Goal: Information Seeking & Learning: Learn about a topic

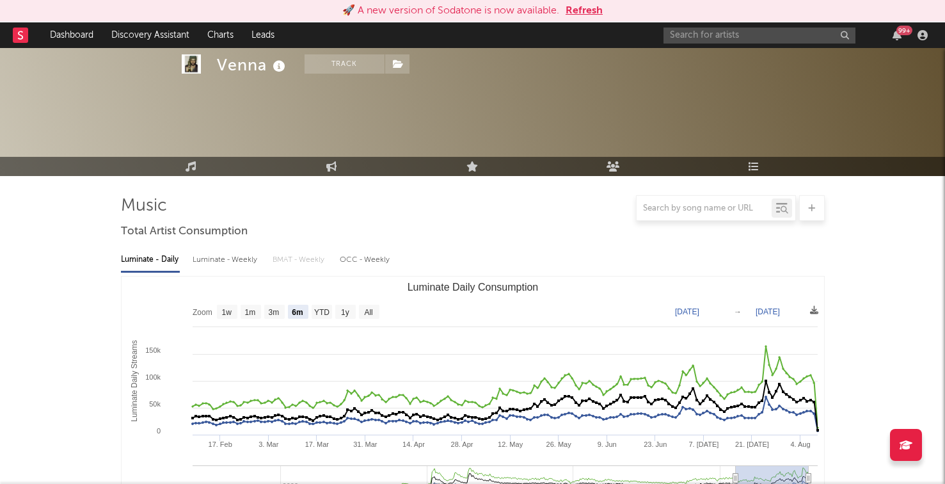
select select "6m"
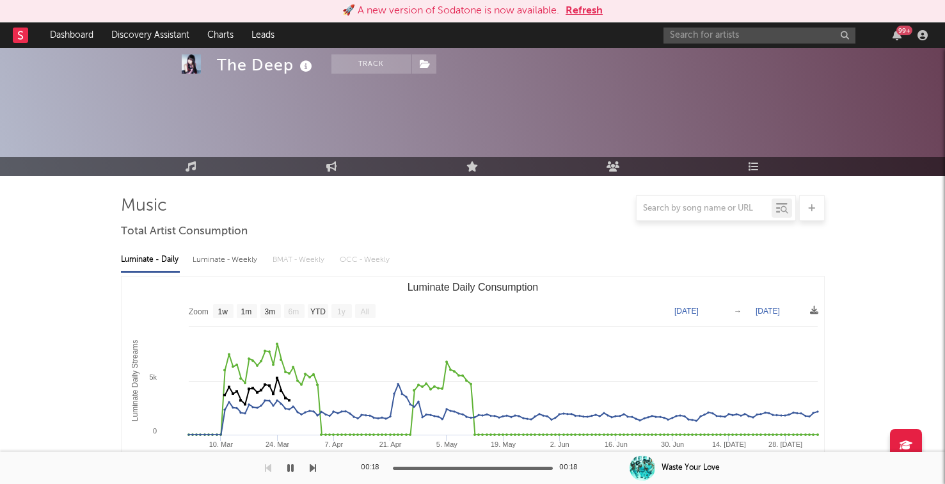
select select "1w"
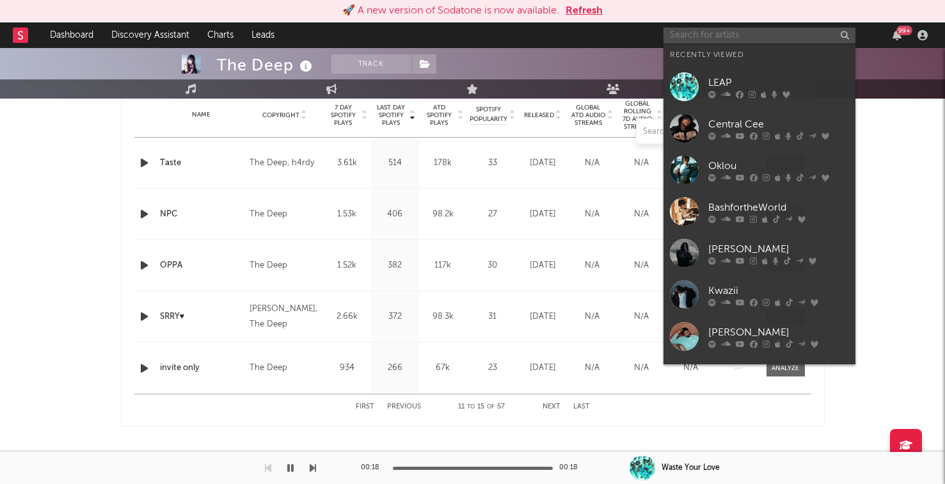
click at [750, 29] on input "text" at bounding box center [759, 36] width 192 height 16
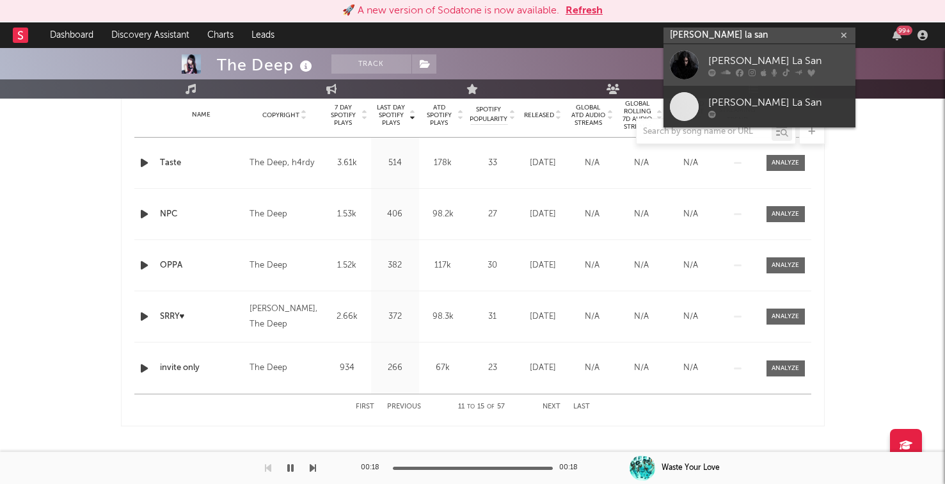
type input "clara la san"
click at [725, 61] on div "[PERSON_NAME] La San" at bounding box center [778, 60] width 141 height 15
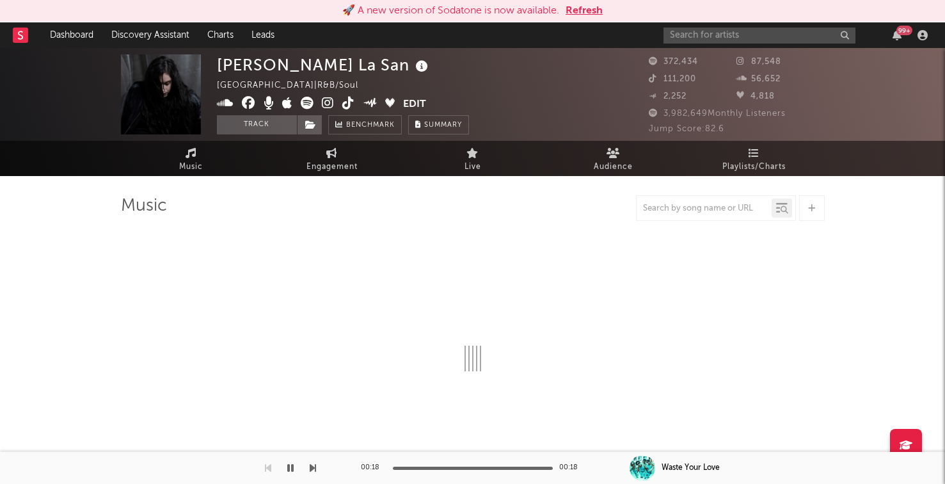
select select "6m"
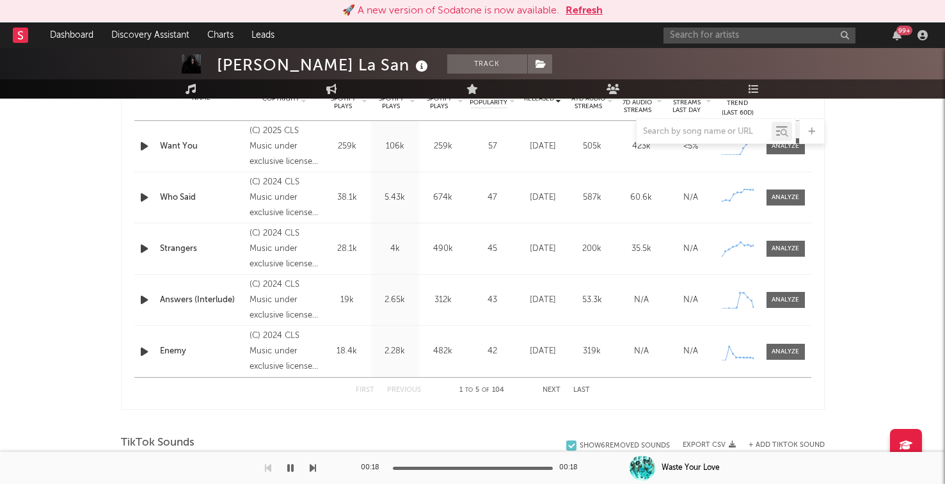
scroll to position [548, 0]
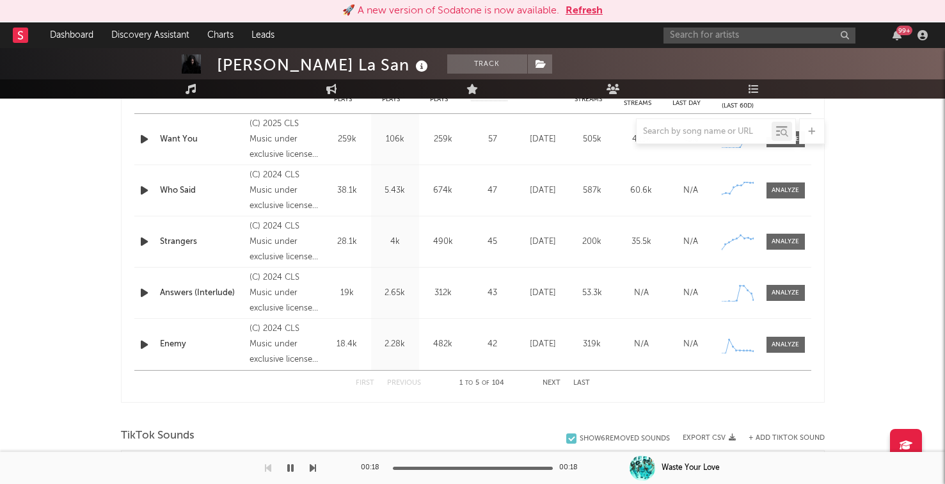
click at [551, 384] on button "Next" at bounding box center [551, 382] width 18 height 7
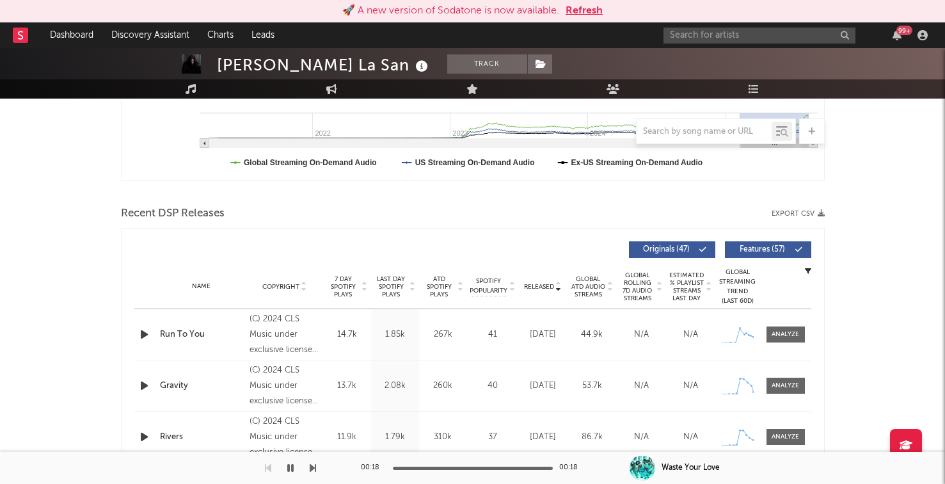
scroll to position [638, 0]
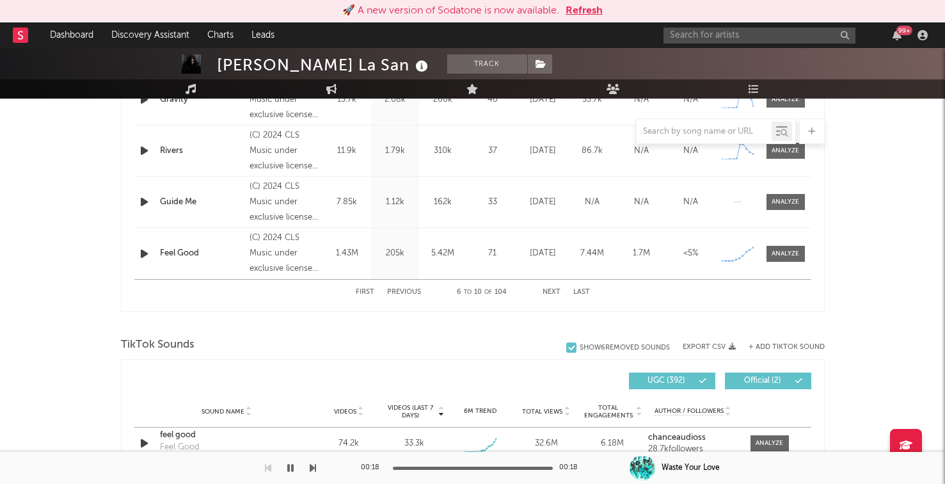
click at [400, 296] on div "First Previous 6 to 10 of 104 Next Last" at bounding box center [473, 292] width 234 height 25
click at [401, 292] on button "Previous" at bounding box center [404, 291] width 34 height 7
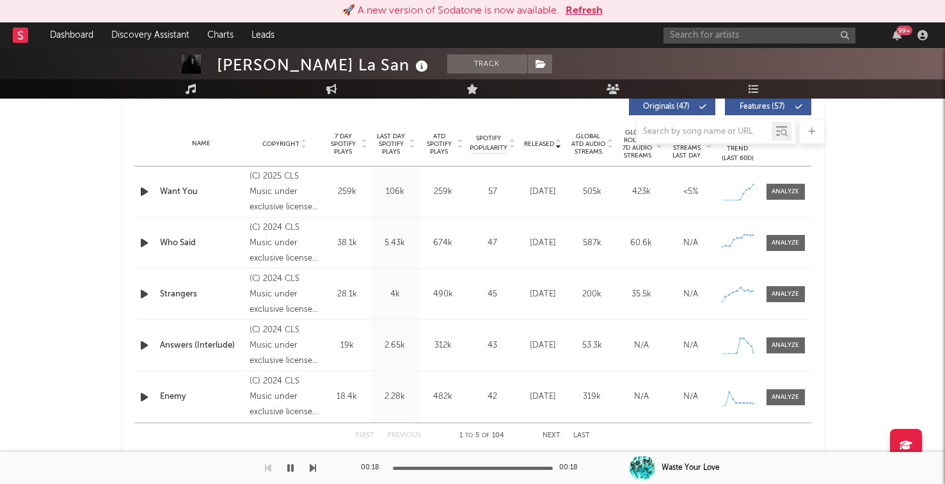
scroll to position [494, 0]
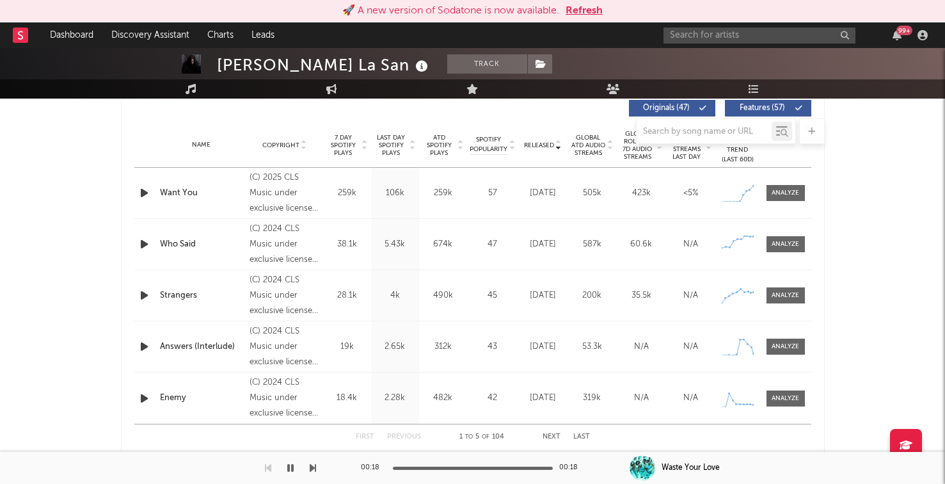
click at [542, 434] on button "Next" at bounding box center [551, 436] width 18 height 7
click at [553, 432] on div "First Previous 6 to 10 of 104 Next Last" at bounding box center [473, 436] width 234 height 25
click at [553, 437] on button "Next" at bounding box center [551, 436] width 18 height 7
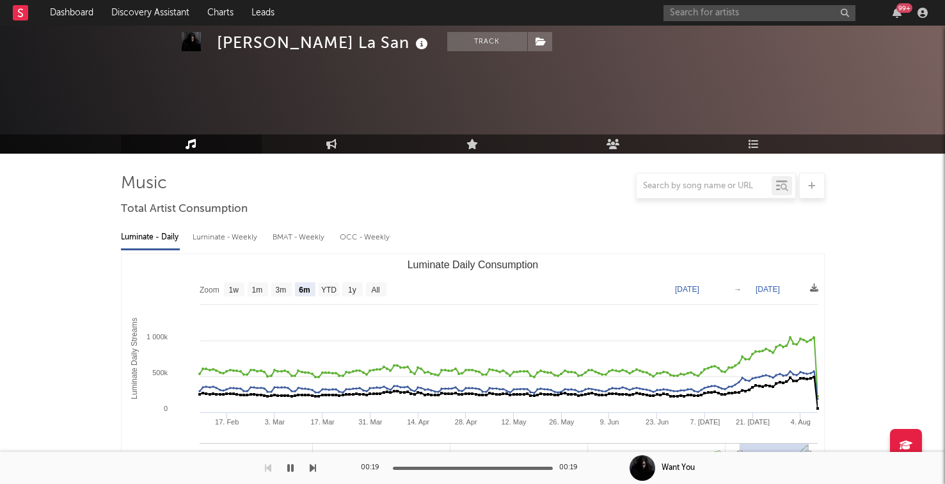
select select "6m"
click at [698, 4] on div "99 +" at bounding box center [797, 13] width 269 height 26
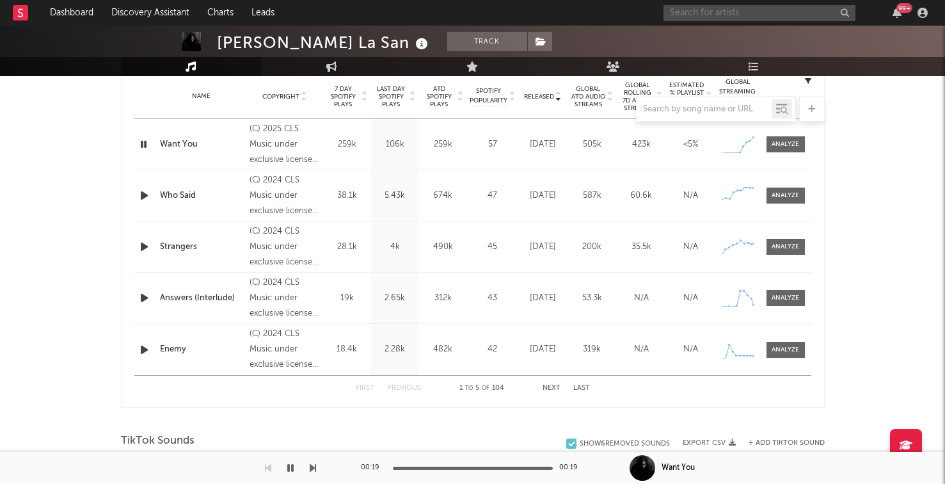
click at [698, 12] on input "text" at bounding box center [759, 13] width 192 height 16
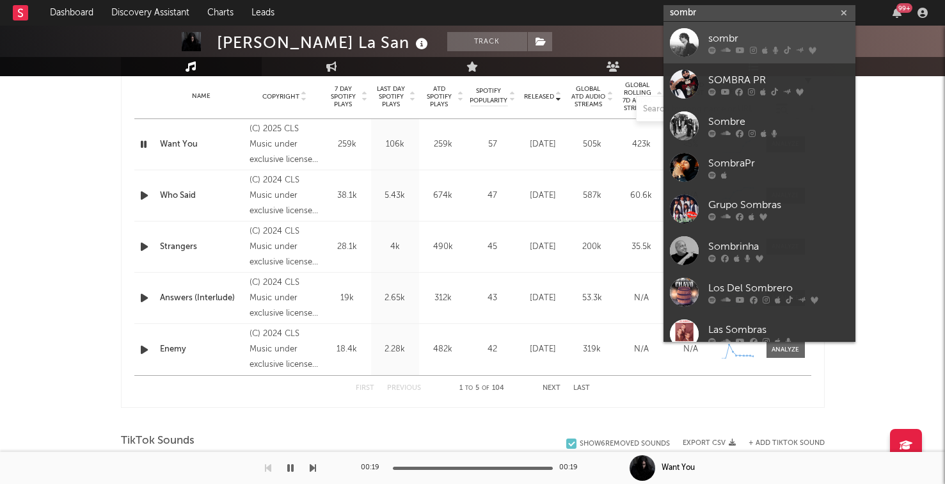
type input "sombr"
click at [725, 52] on icon at bounding box center [726, 50] width 10 height 8
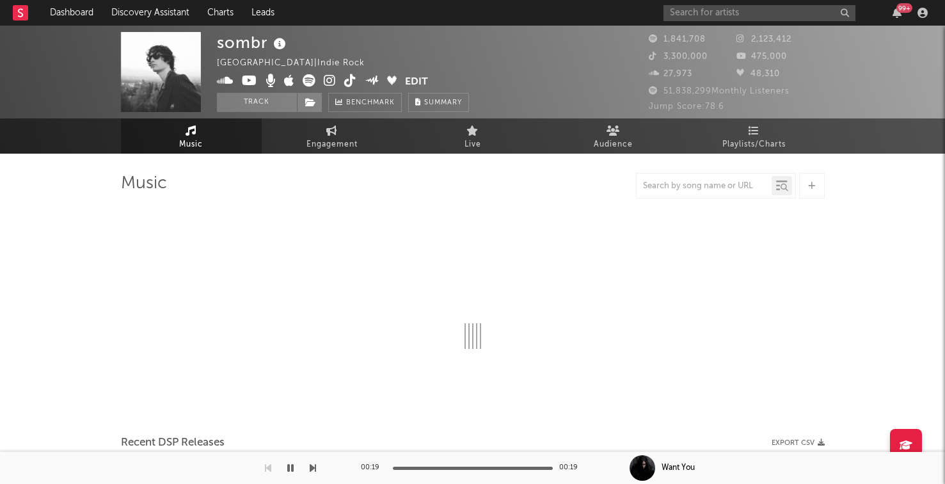
select select "6m"
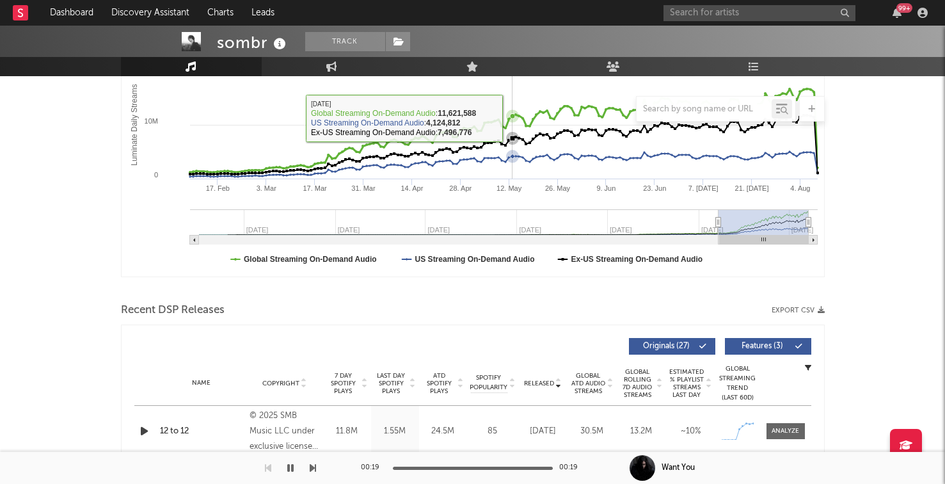
scroll to position [412, 0]
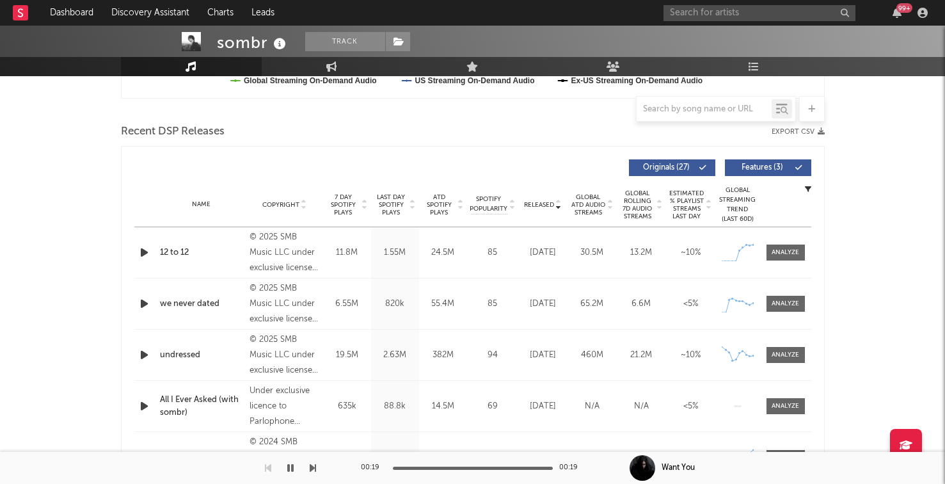
click at [145, 253] on icon "button" at bounding box center [144, 252] width 13 height 16
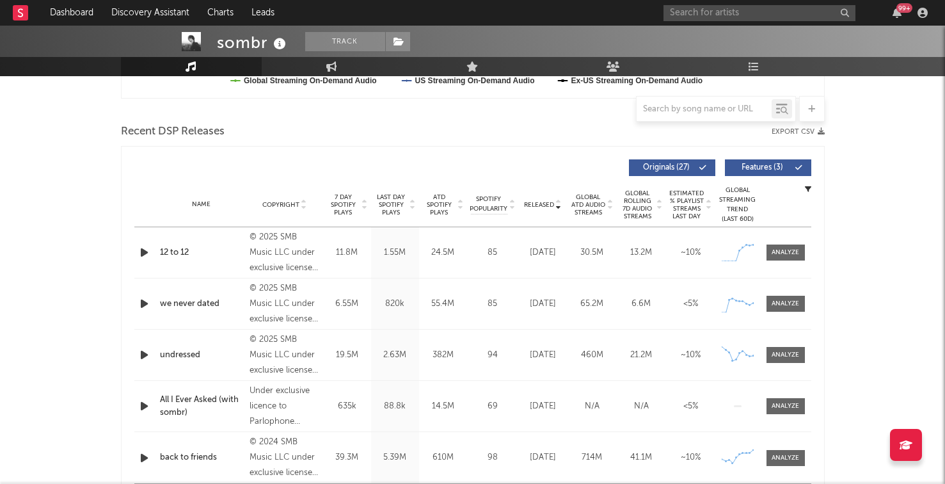
click at [141, 305] on icon "button" at bounding box center [144, 304] width 13 height 16
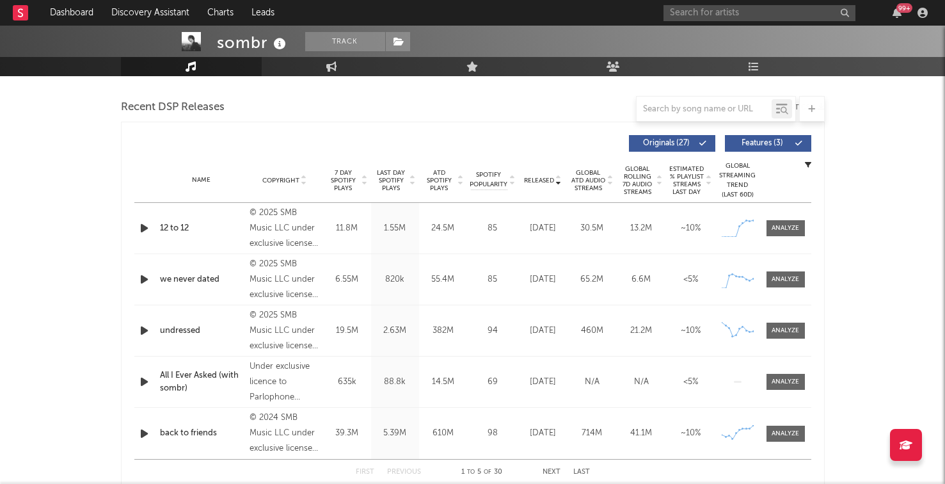
scroll to position [440, 0]
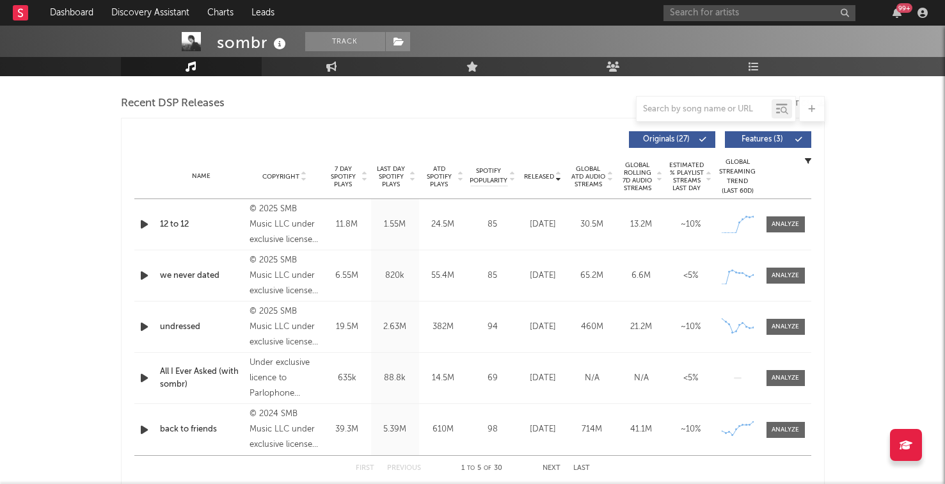
click at [139, 432] on icon "button" at bounding box center [144, 430] width 13 height 16
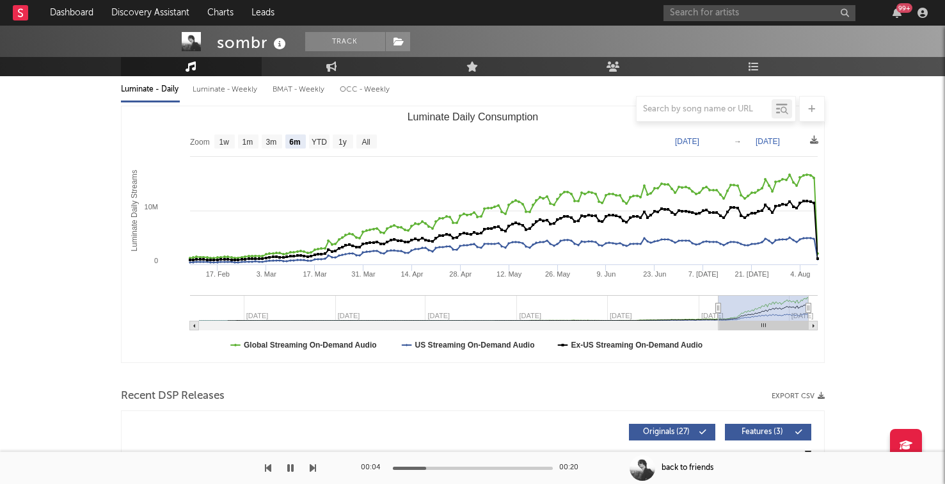
scroll to position [0, 0]
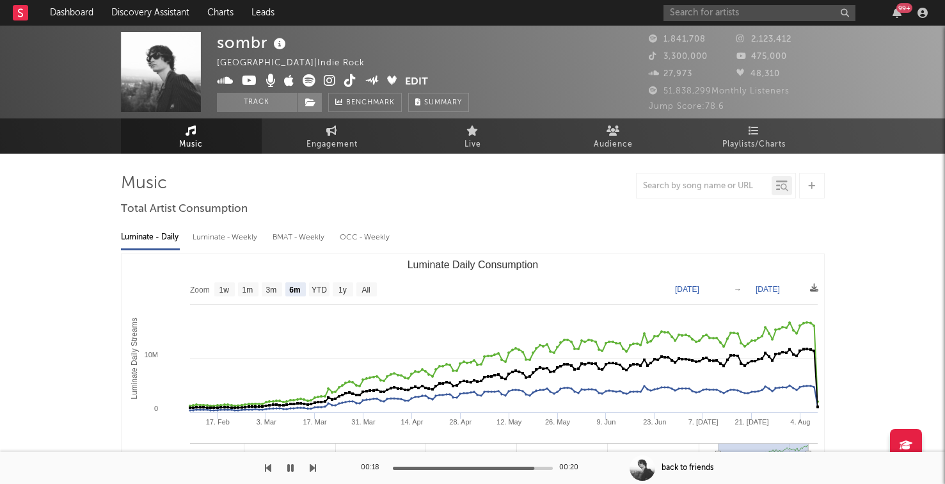
click at [244, 233] on div "Luminate - Weekly" at bounding box center [226, 237] width 67 height 22
select select "6m"
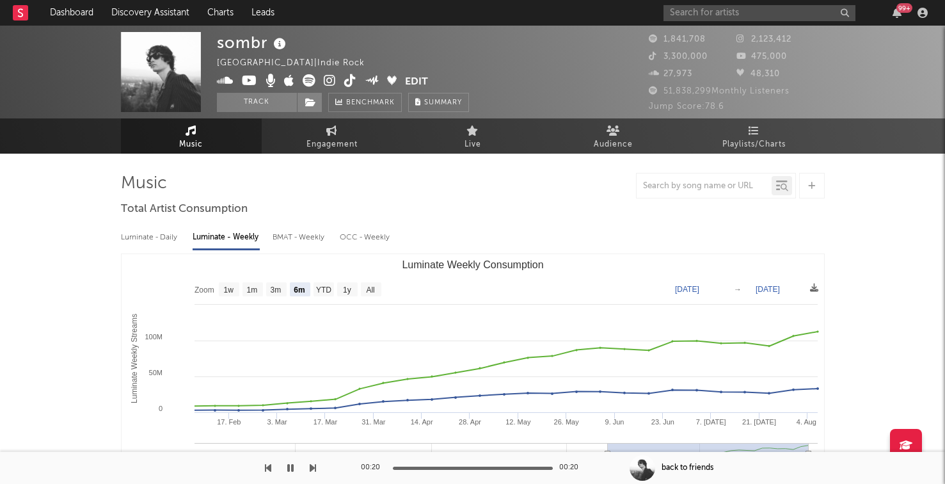
click at [292, 238] on div "BMAT - Weekly" at bounding box center [299, 237] width 54 height 22
select select "6m"
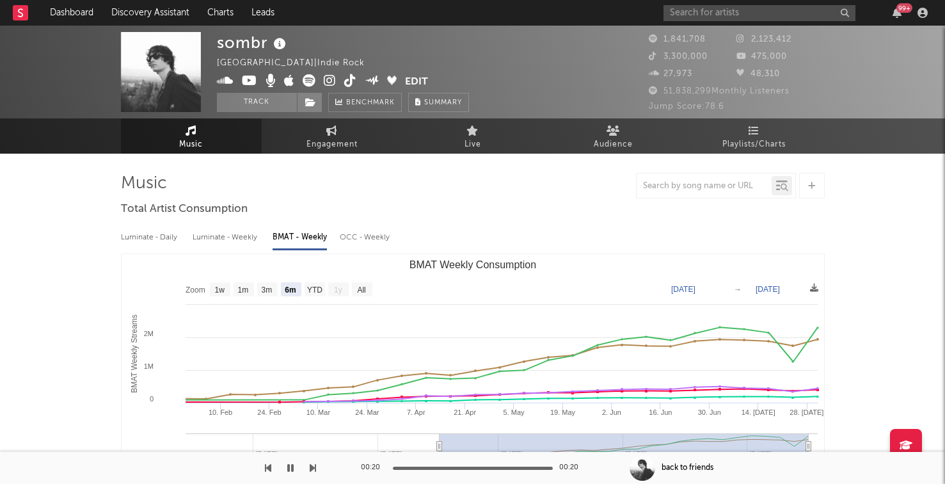
click at [234, 233] on div "Luminate - Weekly" at bounding box center [226, 237] width 67 height 22
select select "6m"
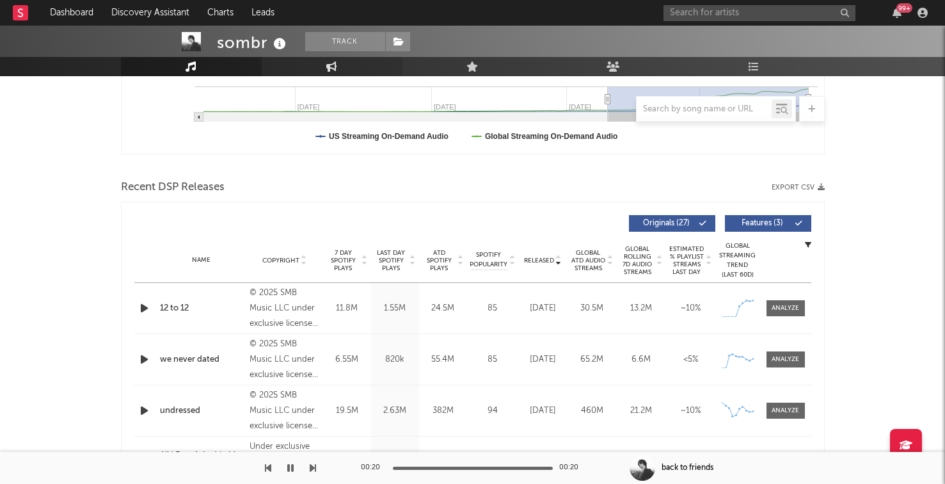
scroll to position [448, 0]
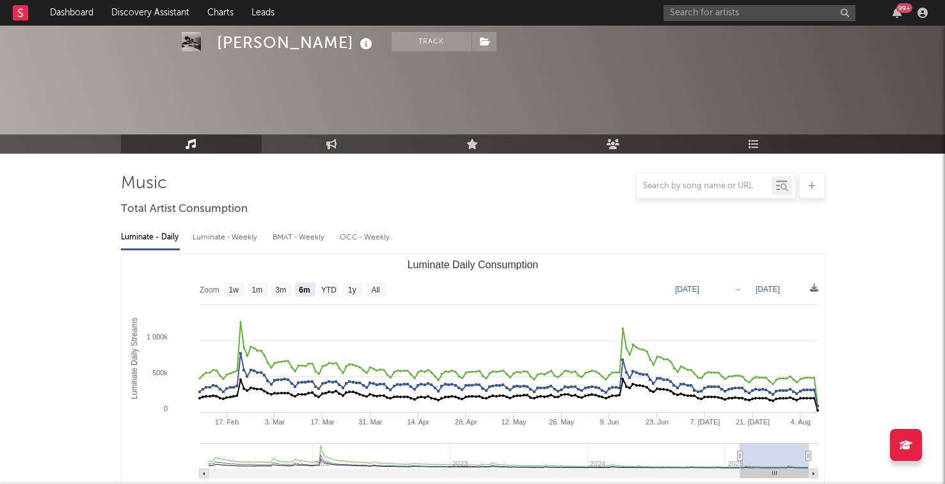
select select "6m"
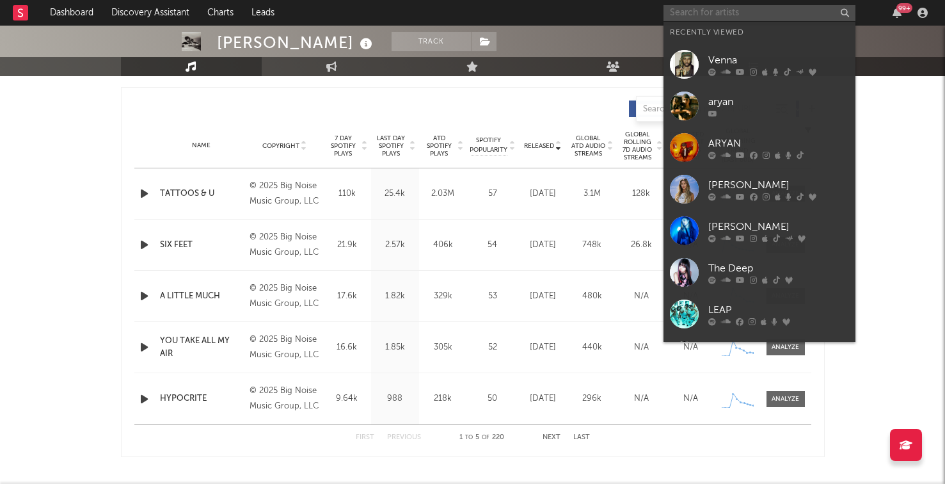
click at [690, 14] on input "text" at bounding box center [759, 13] width 192 height 16
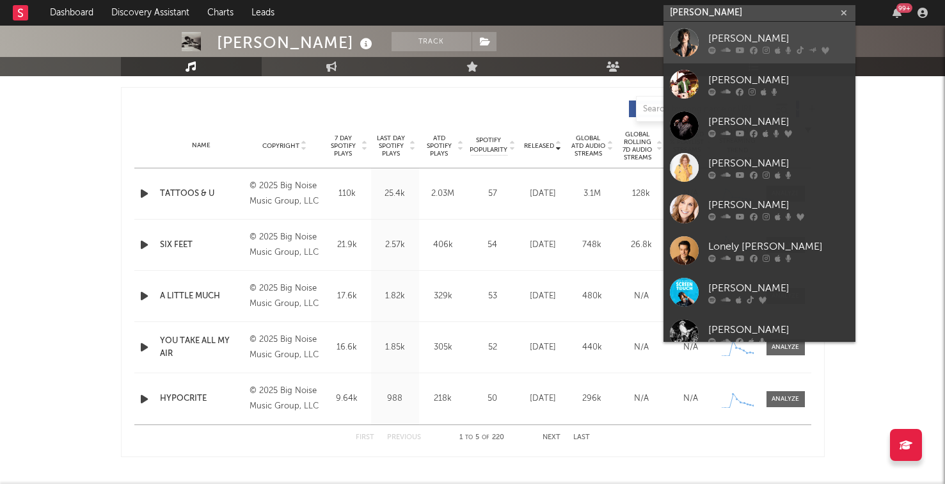
type input "benson"
click at [759, 49] on div at bounding box center [778, 50] width 141 height 8
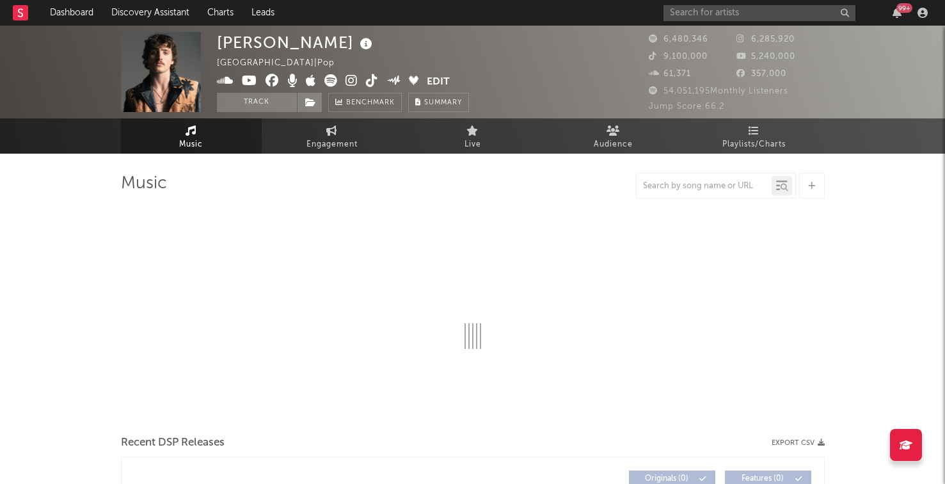
select select "6m"
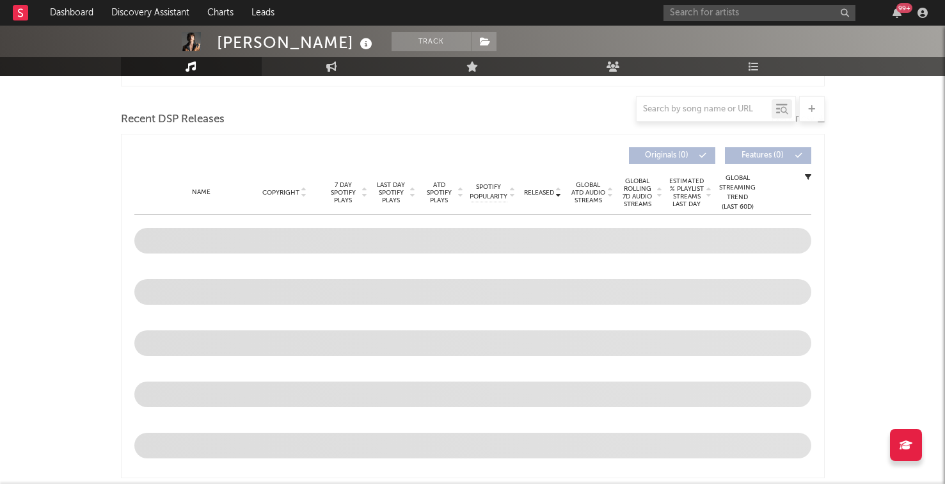
scroll to position [355, 0]
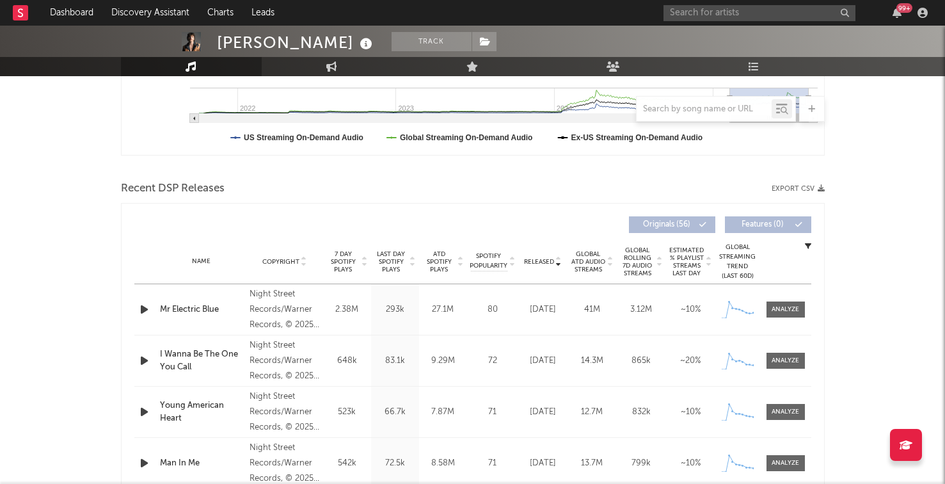
click at [348, 256] on span "7 Day Spotify Plays" at bounding box center [343, 261] width 34 height 23
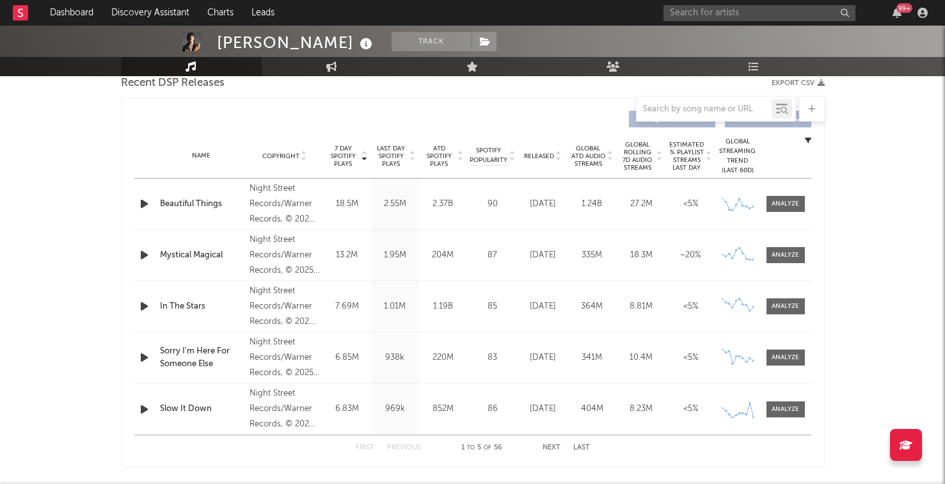
scroll to position [463, 0]
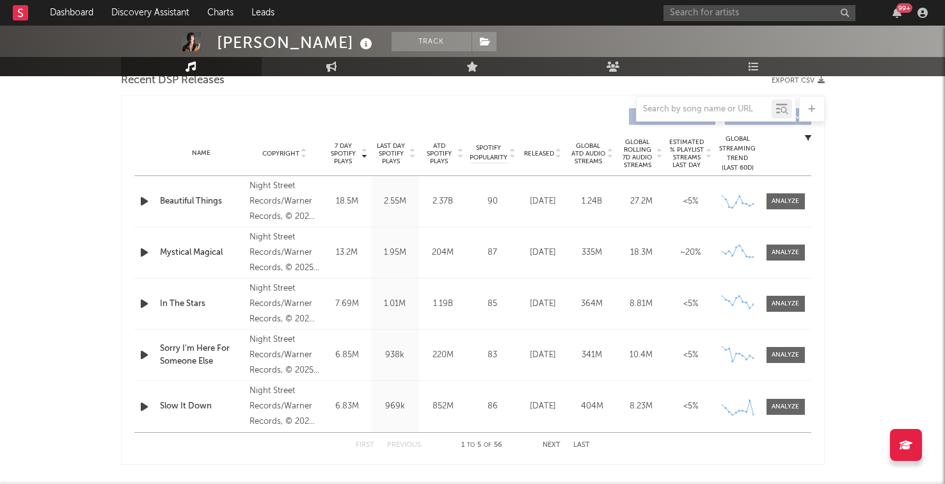
click at [148, 404] on icon "button" at bounding box center [144, 406] width 13 height 16
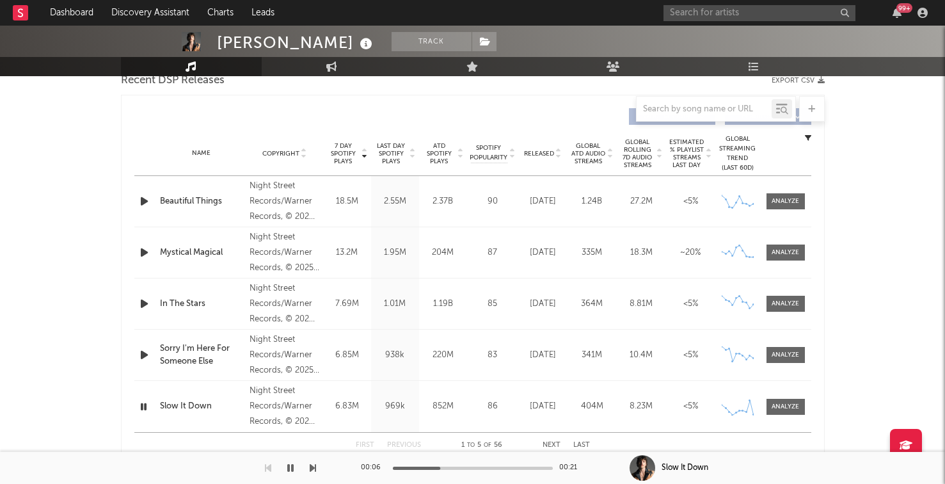
click at [549, 442] on button "Next" at bounding box center [551, 444] width 18 height 7
